Goal: Information Seeking & Learning: Understand process/instructions

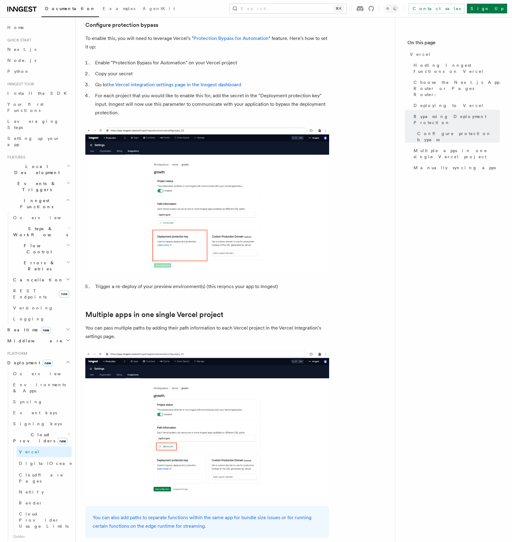
scroll to position [705, 0]
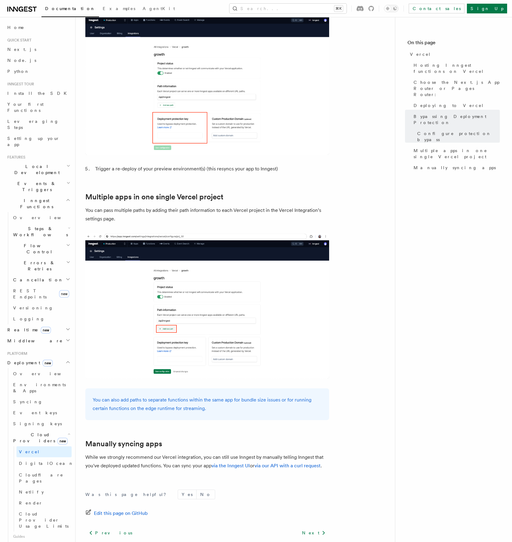
click at [451, 306] on nav "On this page Vercel Hosting Inngest functions on Vercel Choose the Next.js App …" at bounding box center [453, 279] width 117 height 525
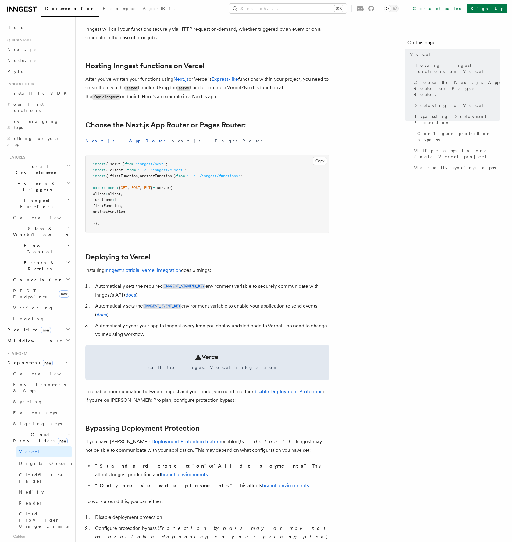
scroll to position [0, 0]
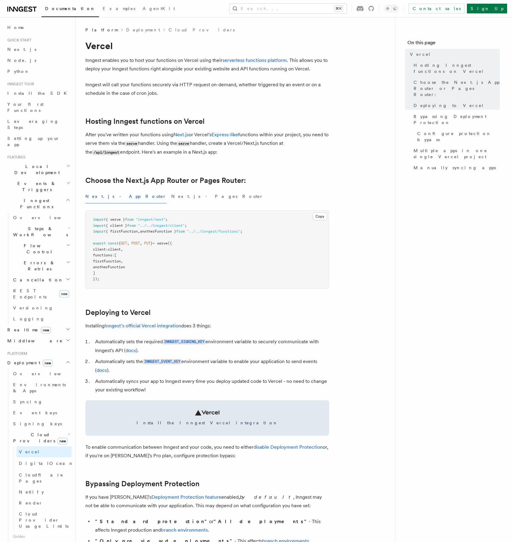
click at [123, 68] on p "Inngest enables you to host your functions on Vercel using their serverless fun…" at bounding box center [207, 64] width 244 height 17
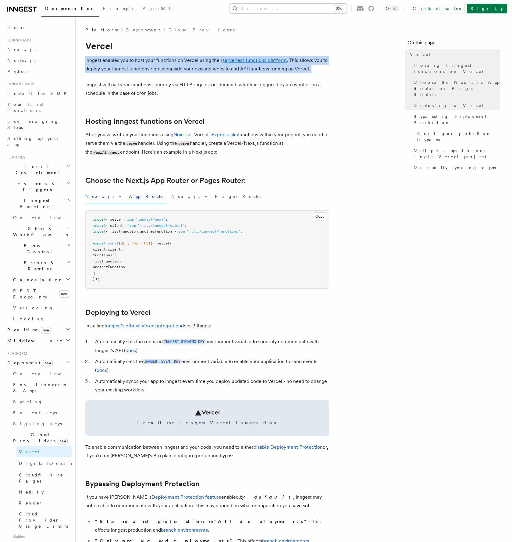
click at [123, 68] on p "Inngest enables you to host your functions on Vercel using their serverless fun…" at bounding box center [207, 64] width 244 height 17
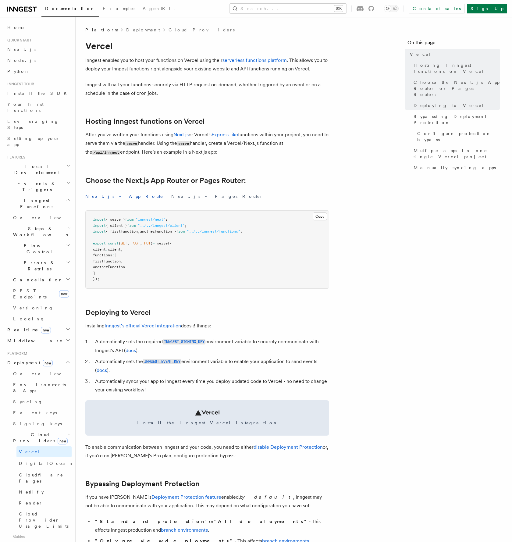
click at [128, 89] on p "Inngest will call your functions securely via HTTP request on-demand, whether t…" at bounding box center [207, 88] width 244 height 17
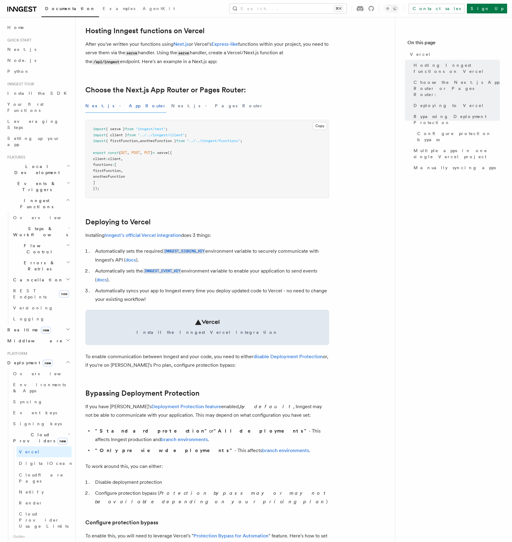
scroll to position [145, 0]
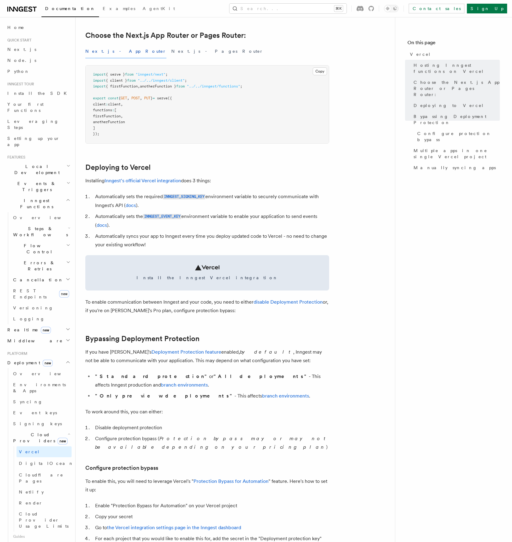
click at [194, 311] on p "To enable communication between Inngest and your code, you need to either disab…" at bounding box center [207, 306] width 244 height 17
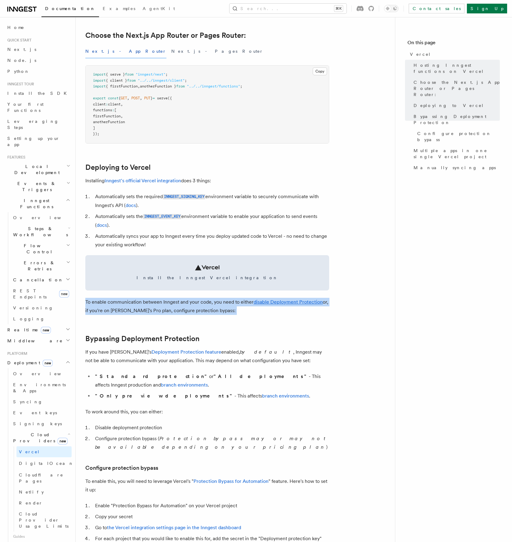
click at [194, 311] on p "To enable communication between Inngest and your code, you need to either disab…" at bounding box center [207, 306] width 244 height 17
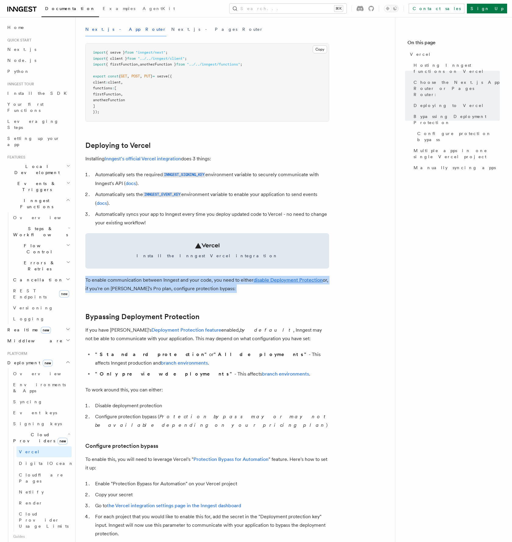
scroll to position [285, 0]
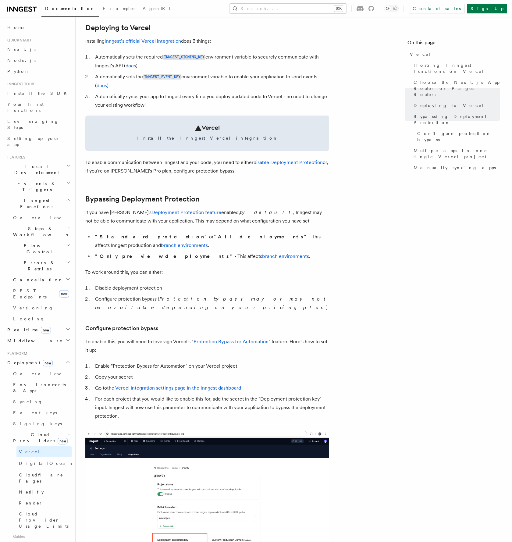
click at [238, 215] on p "If you have Vercel's Deployment Protection feature enabled, by default , Innges…" at bounding box center [207, 216] width 244 height 17
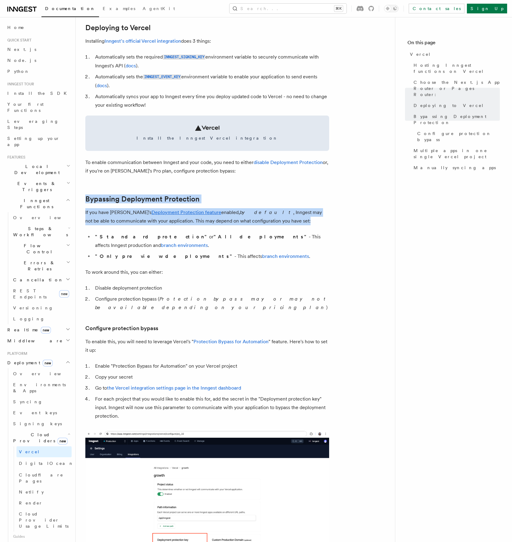
drag, startPoint x: 257, startPoint y: 222, endPoint x: 82, endPoint y: 197, distance: 176.4
click at [82, 197] on div "Platform Deployment Cloud Providers Vercel Inngest enables you to host your fun…" at bounding box center [245, 363] width 339 height 1296
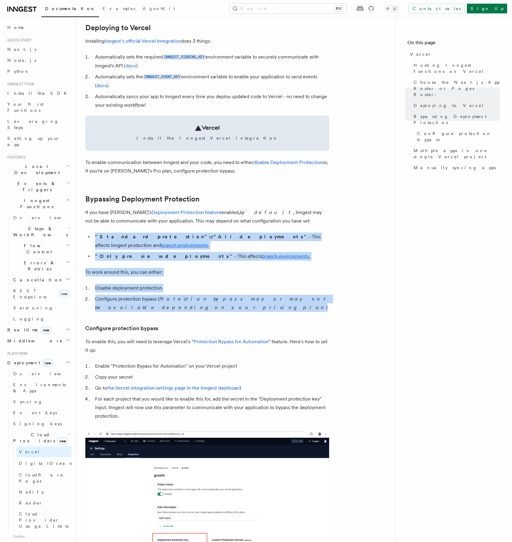
drag, startPoint x: 94, startPoint y: 235, endPoint x: 335, endPoint y: 289, distance: 247.1
click at [335, 289] on article "Platform Deployment Cloud Providers Vercel Inngest enables you to host your fun…" at bounding box center [235, 376] width 300 height 1269
click at [335, 288] on article "Platform Deployment Cloud Providers Vercel Inngest enables you to host your fun…" at bounding box center [235, 376] width 300 height 1269
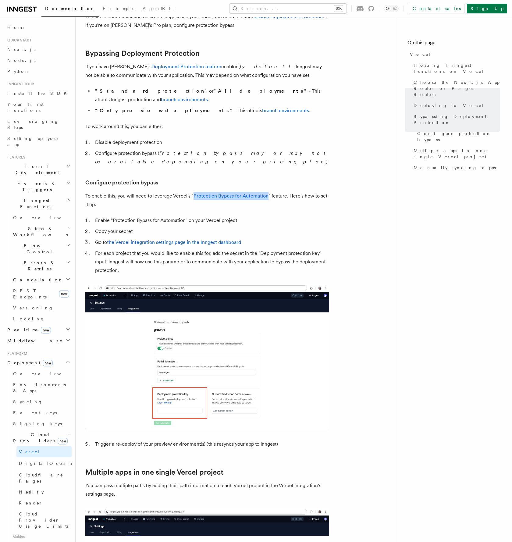
scroll to position [338, 0]
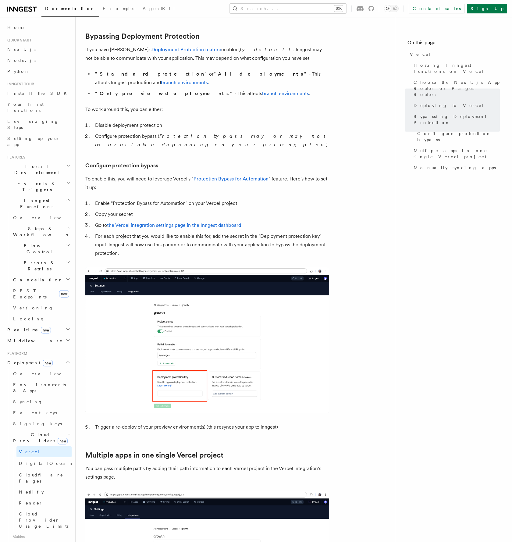
scroll to position [450, 0]
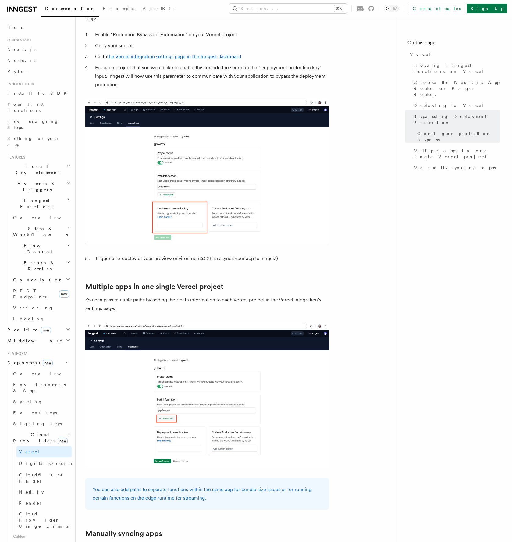
scroll to position [520, 0]
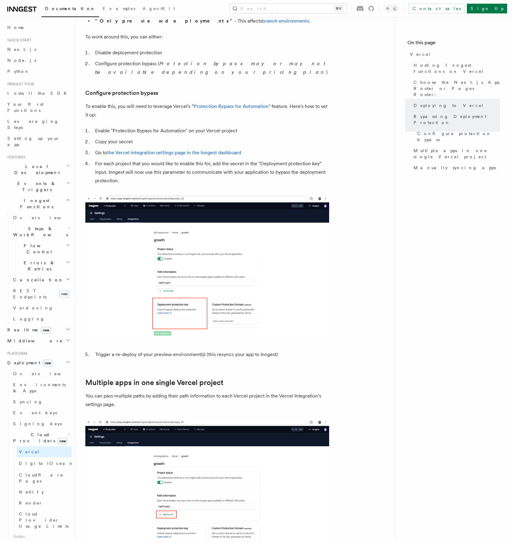
click at [179, 350] on li "Trigger a re-deploy of your preview environment(s) (this resyncs your app to In…" at bounding box center [211, 354] width 236 height 9
click at [178, 350] on li "Trigger a re-deploy of your preview environment(s) (this resyncs your app to In…" at bounding box center [211, 354] width 236 height 9
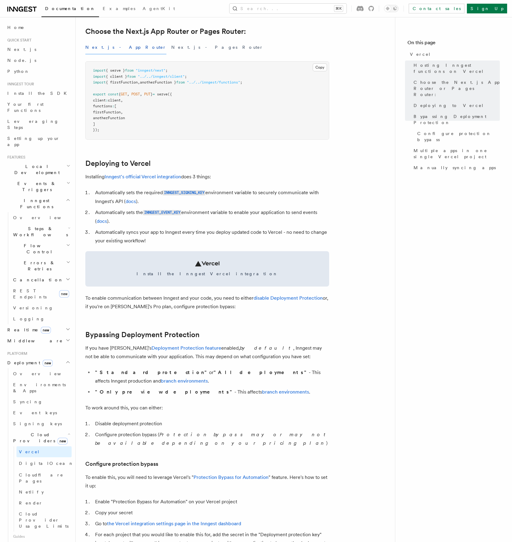
scroll to position [212, 0]
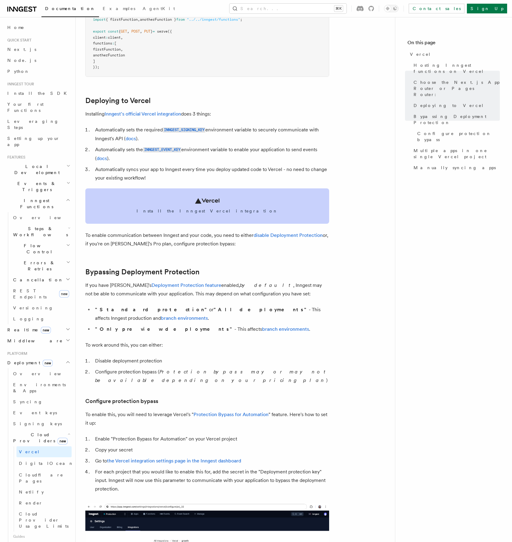
click at [207, 199] on icon at bounding box center [207, 200] width 24 height 5
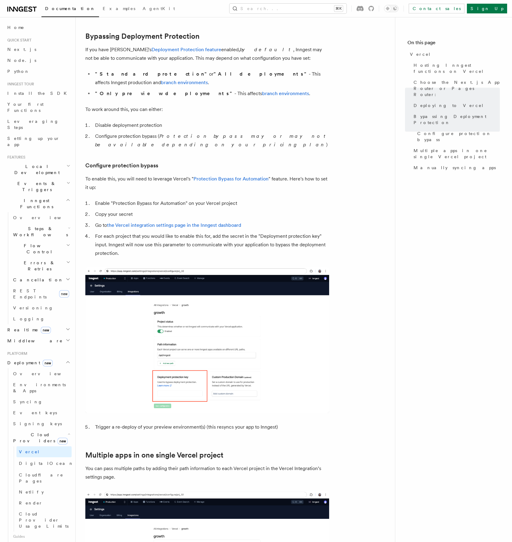
scroll to position [450, 0]
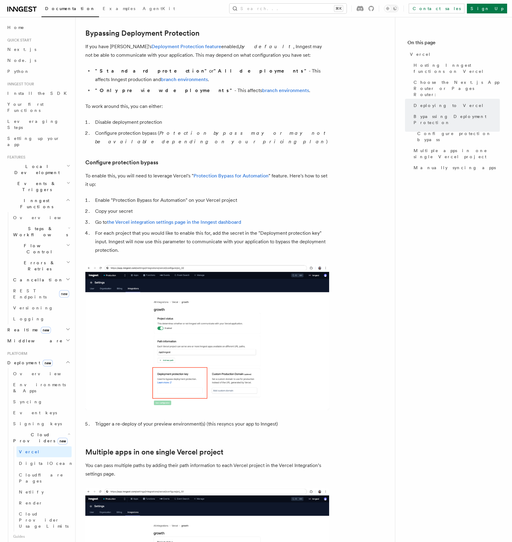
click at [197, 420] on li "Trigger a re-deploy of your preview environment(s) (this resyncs your app to In…" at bounding box center [211, 424] width 236 height 9
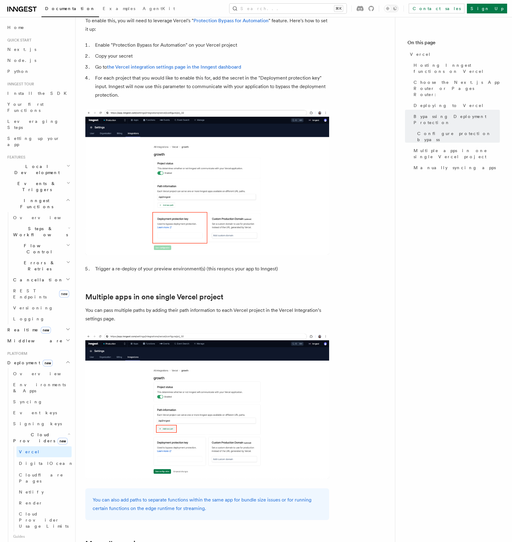
scroll to position [504, 0]
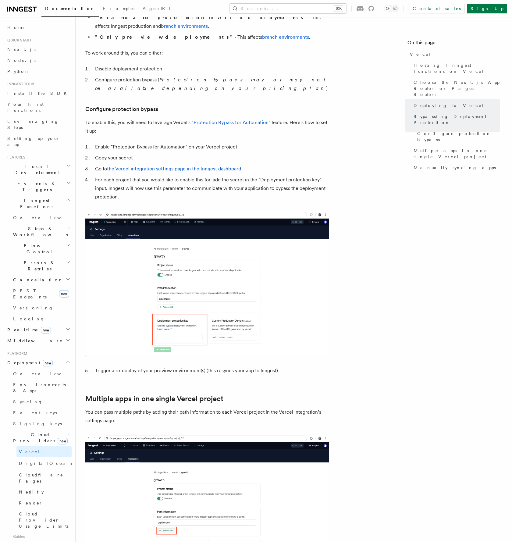
click at [128, 143] on li "Enable "Protection Bypass for Automation" on your Vercel project" at bounding box center [211, 147] width 236 height 9
click at [125, 154] on li "Copy your secret" at bounding box center [211, 158] width 236 height 9
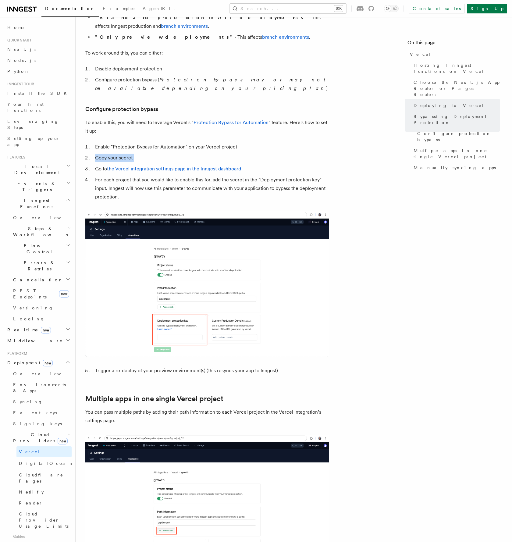
click at [125, 154] on li "Copy your secret" at bounding box center [211, 158] width 236 height 9
click at [97, 165] on li "Go to the Vercel integration settings page in the Inngest dashboard" at bounding box center [211, 169] width 236 height 9
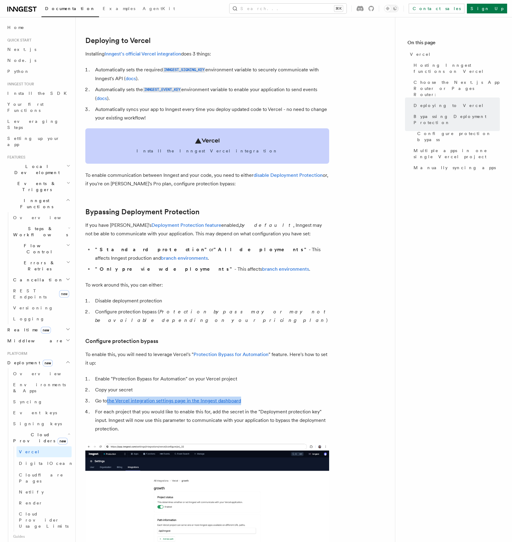
scroll to position [0, 0]
